Goal: Obtain resource: Download file/media

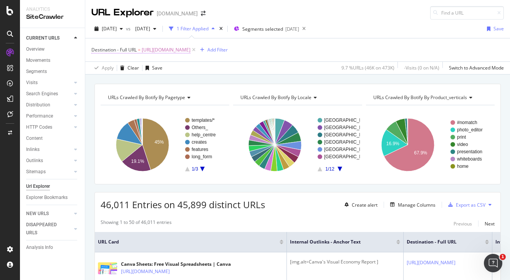
click at [160, 49] on span "[URL][DOMAIN_NAME]" at bounding box center [166, 50] width 49 height 11
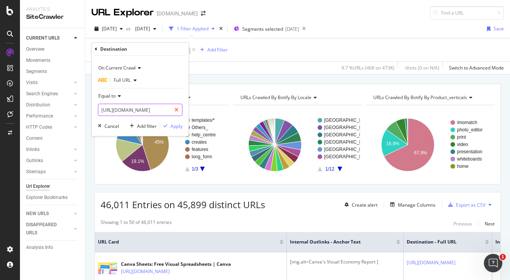
click at [177, 108] on icon at bounding box center [177, 109] width 4 height 5
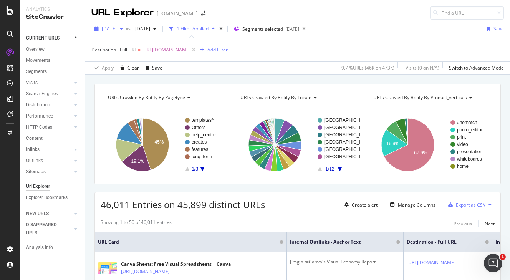
click at [117, 29] on span "[DATE]" at bounding box center [109, 28] width 15 height 7
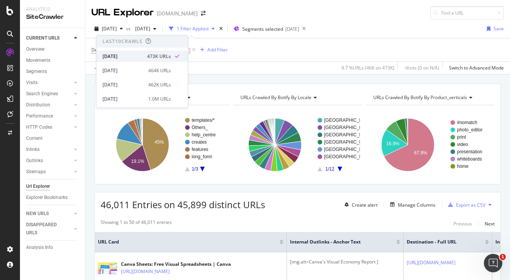
click at [150, 55] on div "473K URLs" at bounding box center [159, 56] width 24 height 7
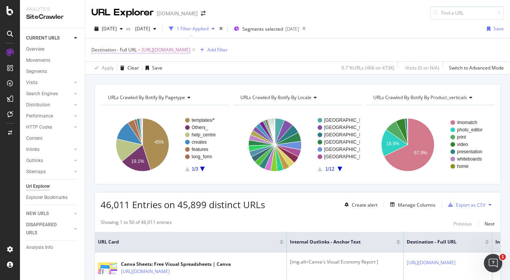
click at [142, 50] on span "Destination - Full URL = [URL][DOMAIN_NAME]" at bounding box center [140, 50] width 99 height 7
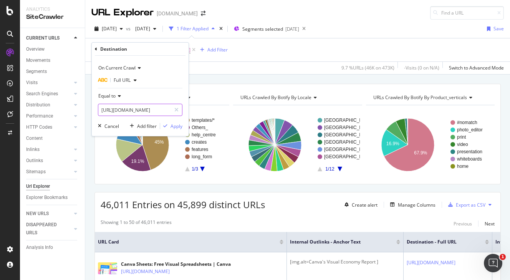
click at [177, 109] on icon at bounding box center [177, 109] width 4 height 5
click at [136, 113] on input "text" at bounding box center [140, 110] width 84 height 12
paste input "[URL][DOMAIN_NAME]"
type input "[URL][DOMAIN_NAME]"
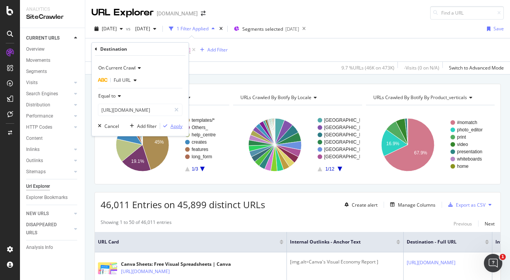
click at [176, 125] on div "Apply" at bounding box center [177, 126] width 12 height 7
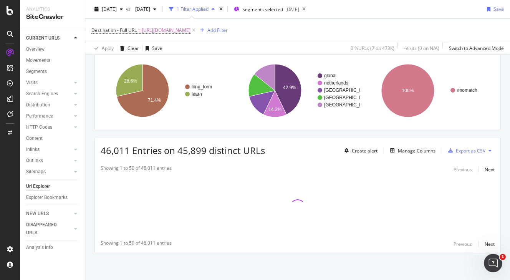
scroll to position [54, 0]
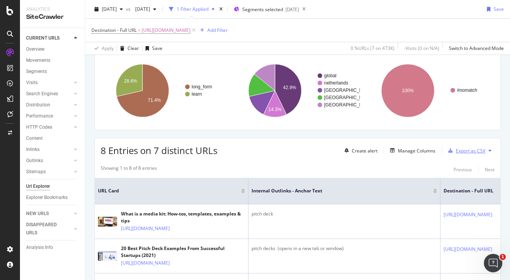
click at [475, 151] on div "Export as CSV" at bounding box center [471, 151] width 30 height 7
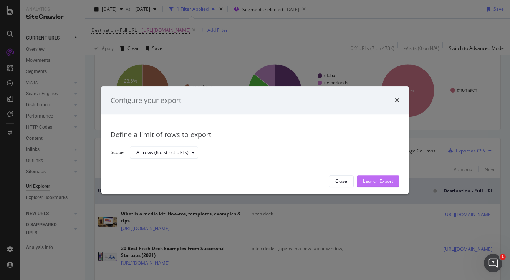
click at [385, 182] on div "Launch Export" at bounding box center [378, 181] width 30 height 7
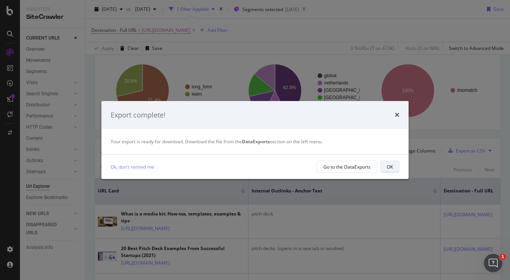
click at [387, 166] on div "OK" at bounding box center [390, 167] width 6 height 7
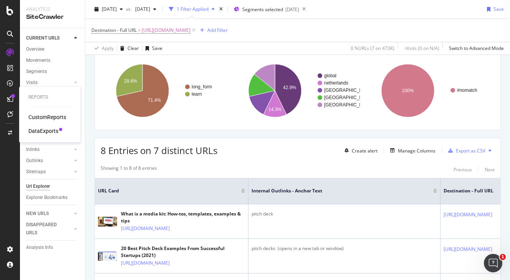
click at [12, 93] on div at bounding box center [10, 99] width 12 height 12
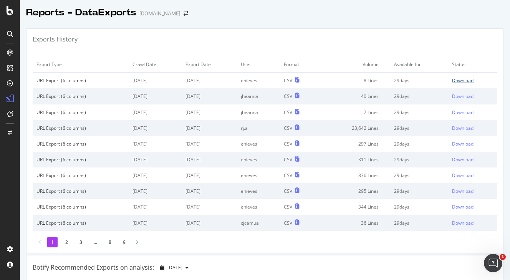
click at [453, 81] on div "Download" at bounding box center [463, 80] width 22 height 7
click at [454, 81] on div "Download" at bounding box center [463, 80] width 22 height 7
click at [4, 196] on div at bounding box center [10, 145] width 18 height 197
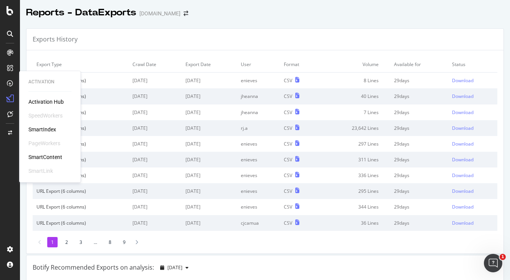
click at [9, 88] on div at bounding box center [10, 83] width 12 height 12
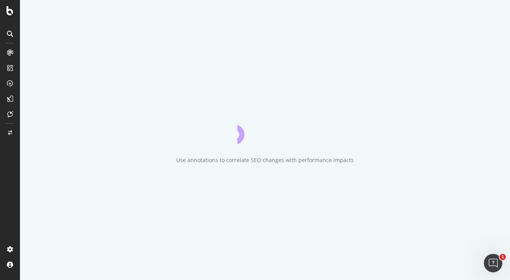
click at [12, 100] on icon at bounding box center [10, 99] width 6 height 6
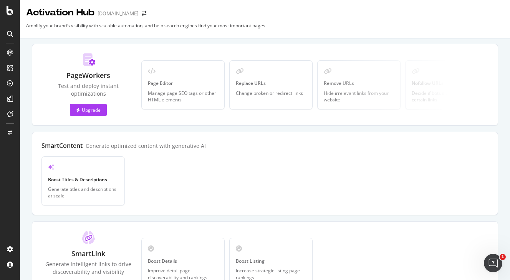
click at [9, 33] on icon at bounding box center [10, 34] width 6 height 6
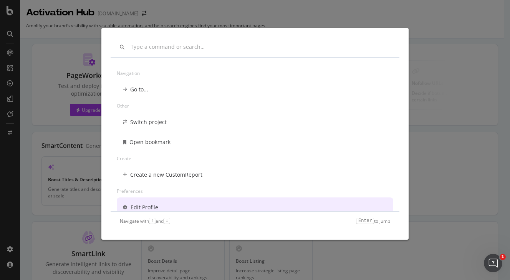
scroll to position [6, 0]
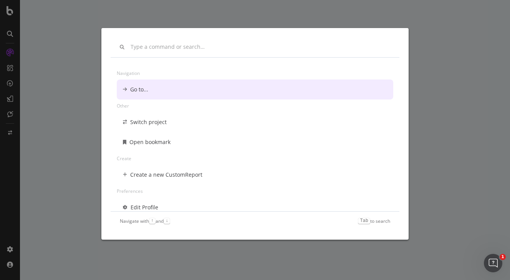
scroll to position [6, 0]
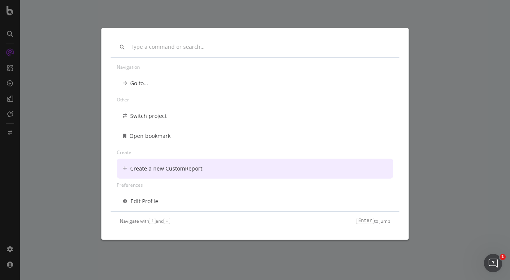
click at [416, 38] on div "Navigation Go to... Other Switch project Open bookmark Create Create a new Cust…" at bounding box center [255, 140] width 510 height 280
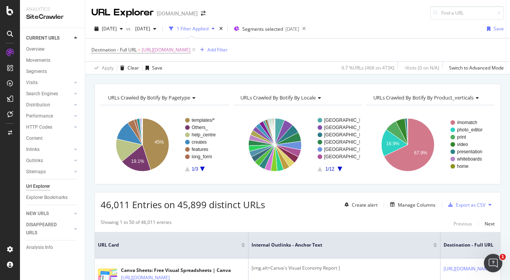
click at [469, 77] on div "URLs Crawled By Botify By pagetype Chart (by Value) Table Expand Export as CSV …" at bounding box center [297, 84] width 425 height 18
click at [183, 52] on span "[URL][DOMAIN_NAME]" at bounding box center [166, 50] width 49 height 11
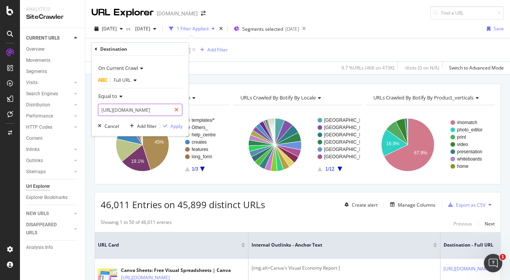
click at [177, 109] on icon at bounding box center [177, 109] width 4 height 5
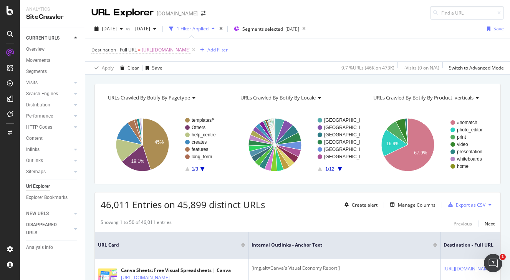
click at [388, 29] on div "[DATE] vs [DATE] 1 Filter Applied Segments selected [DATE] Save" at bounding box center [297, 30] width 425 height 15
click at [191, 48] on span "[URL][DOMAIN_NAME]" at bounding box center [166, 50] width 49 height 11
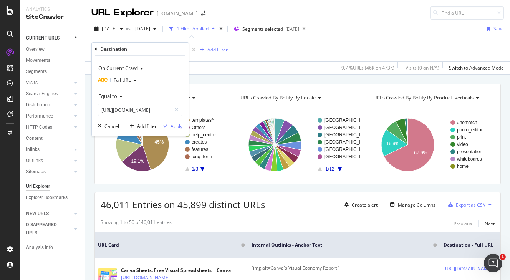
click at [177, 109] on icon at bounding box center [177, 109] width 4 height 5
click at [145, 109] on input "text" at bounding box center [140, 110] width 84 height 12
paste input "[URL][DOMAIN_NAME]"
type input "[URL][DOMAIN_NAME]"
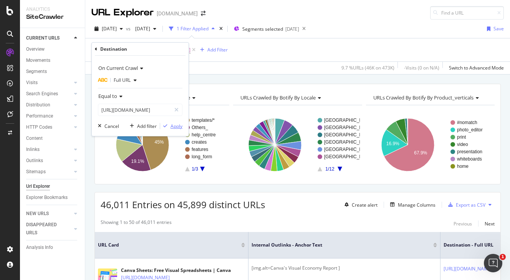
click at [175, 125] on div "Apply" at bounding box center [177, 126] width 12 height 7
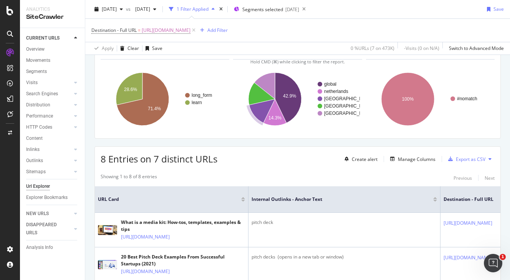
scroll to position [143, 0]
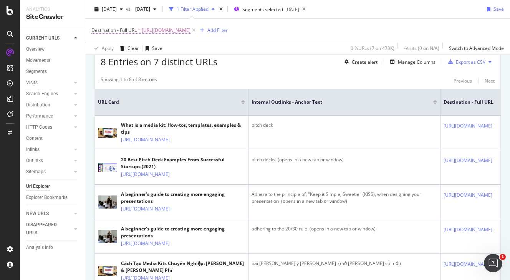
click at [166, 29] on span "[URL][DOMAIN_NAME]" at bounding box center [166, 30] width 49 height 11
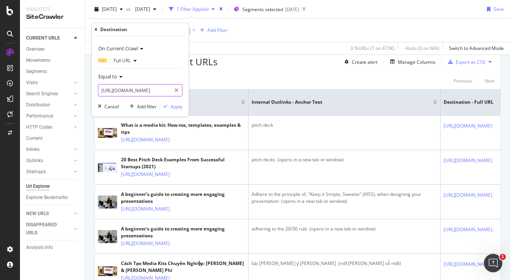
click at [176, 92] on icon at bounding box center [177, 90] width 4 height 5
click at [145, 91] on input "text" at bounding box center [140, 90] width 84 height 12
paste input "[URL][DOMAIN_NAME]"
type input "[URL][DOMAIN_NAME]"
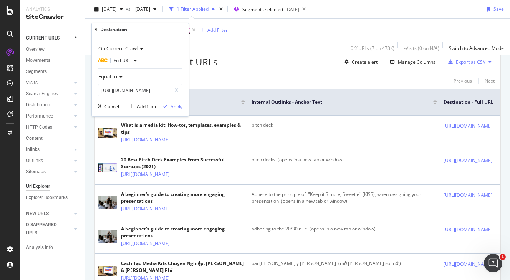
click at [174, 108] on div "Apply" at bounding box center [177, 106] width 12 height 7
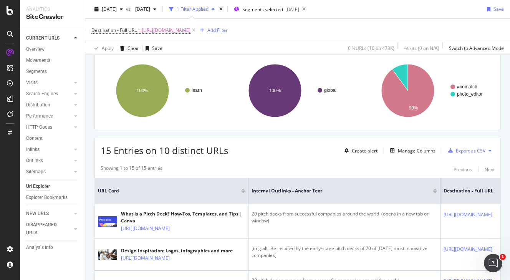
scroll to position [143, 0]
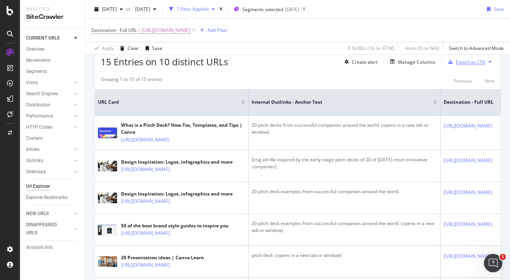
click at [467, 63] on div "Export as CSV" at bounding box center [471, 62] width 30 height 7
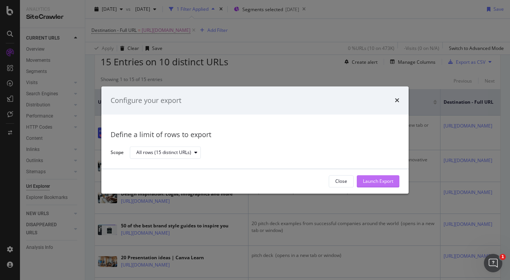
click at [383, 181] on div "Launch Export" at bounding box center [378, 181] width 30 height 7
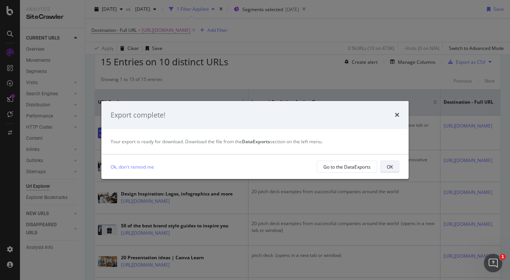
click at [394, 165] on button "OK" at bounding box center [390, 167] width 19 height 12
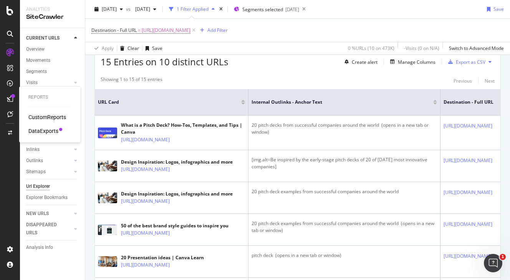
click at [42, 132] on div "DataExports" at bounding box center [43, 131] width 30 height 8
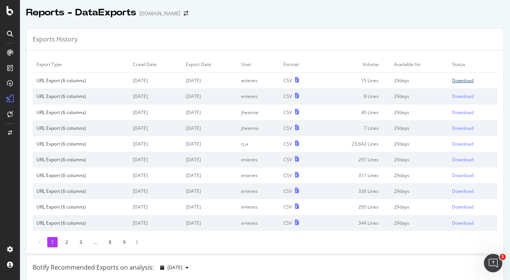
click at [457, 83] on div "Download" at bounding box center [463, 80] width 22 height 7
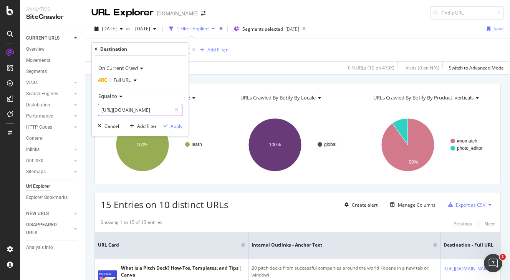
click at [178, 110] on icon at bounding box center [177, 109] width 4 height 5
click at [150, 108] on input "text" at bounding box center [140, 110] width 84 height 12
paste input "[URL][DOMAIN_NAME]"
type input "[URL][DOMAIN_NAME]"
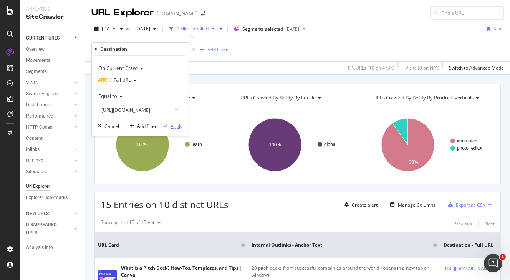
click at [176, 127] on div "Apply" at bounding box center [177, 126] width 12 height 7
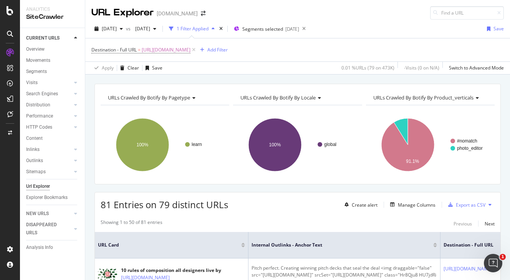
click at [409, 30] on div "[DATE] vs [DATE] 1 Filter Applied Segments selected [DATE] Save" at bounding box center [297, 30] width 425 height 15
click at [469, 204] on div "Export as CSV" at bounding box center [471, 205] width 30 height 7
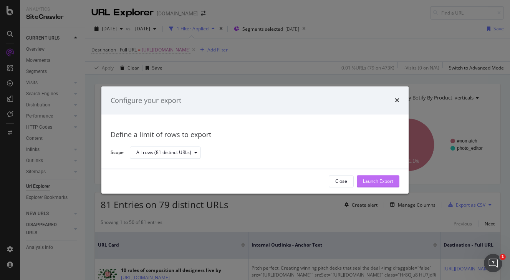
click at [379, 182] on div "Launch Export" at bounding box center [378, 181] width 30 height 7
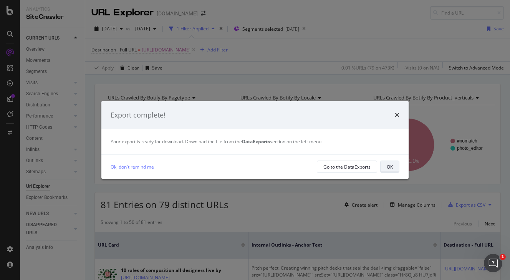
click at [386, 166] on button "OK" at bounding box center [390, 167] width 19 height 12
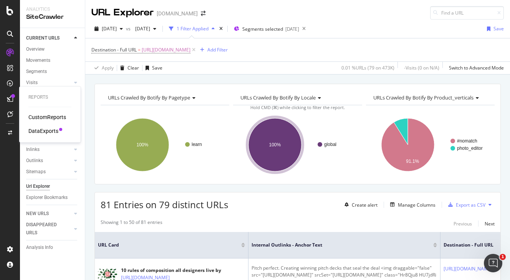
click at [50, 135] on div "DataExports" at bounding box center [43, 131] width 30 height 8
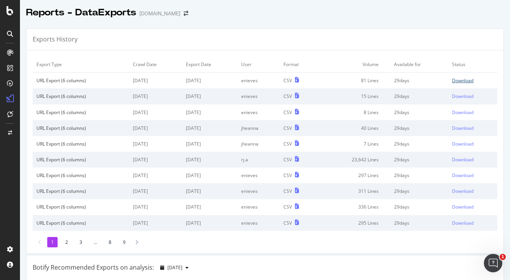
click at [459, 81] on div "Download" at bounding box center [463, 80] width 22 height 7
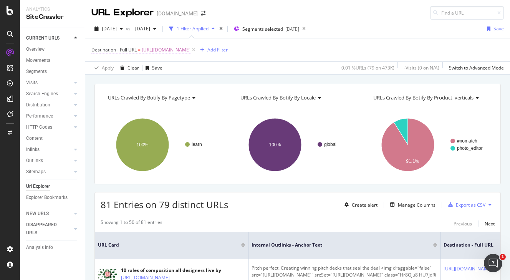
click at [191, 50] on span "[URL][DOMAIN_NAME]" at bounding box center [166, 50] width 49 height 11
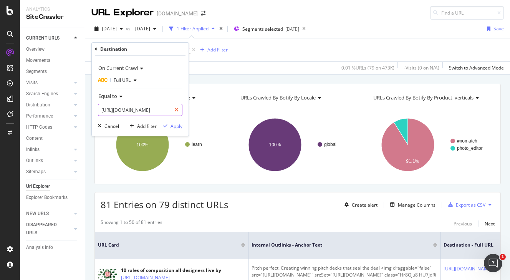
click at [175, 111] on icon at bounding box center [177, 109] width 4 height 5
click at [153, 112] on input "text" at bounding box center [140, 110] width 84 height 12
paste input "[URL][DOMAIN_NAME]"
type input "[URL][DOMAIN_NAME]"
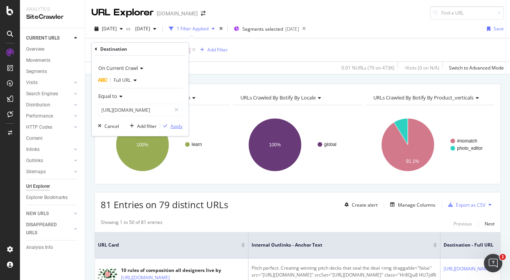
click at [173, 125] on div "Apply" at bounding box center [177, 126] width 12 height 7
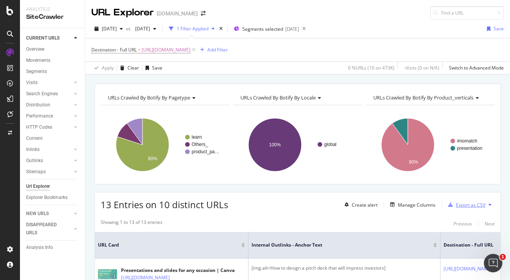
click at [466, 204] on div "Export as CSV" at bounding box center [471, 205] width 30 height 7
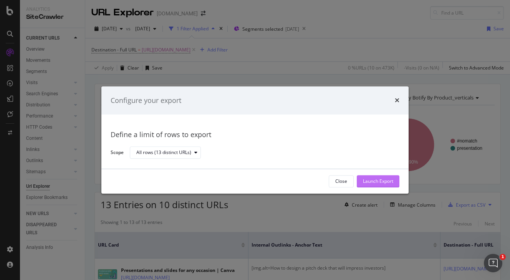
click at [397, 181] on button "Launch Export" at bounding box center [378, 181] width 43 height 12
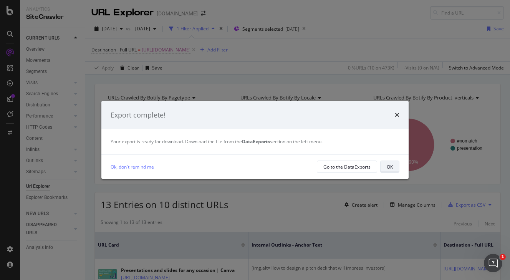
click at [395, 170] on button "OK" at bounding box center [390, 167] width 19 height 12
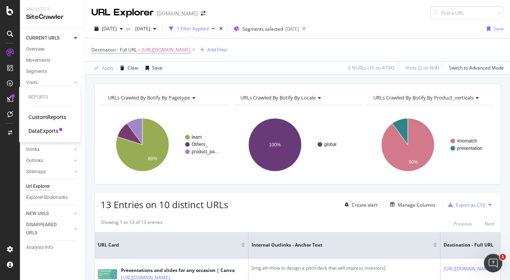
click at [52, 130] on div "DataExports" at bounding box center [43, 131] width 30 height 8
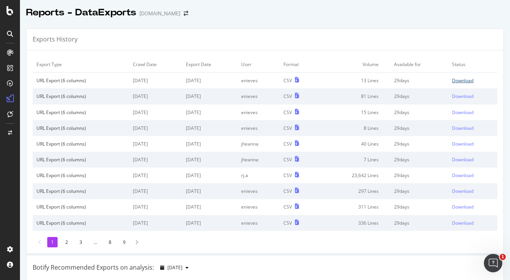
click at [459, 81] on div "Download" at bounding box center [463, 80] width 22 height 7
click at [312, 12] on div "Reports - DataExports [DOMAIN_NAME]" at bounding box center [265, 9] width 490 height 19
